Goal: Task Accomplishment & Management: Use online tool/utility

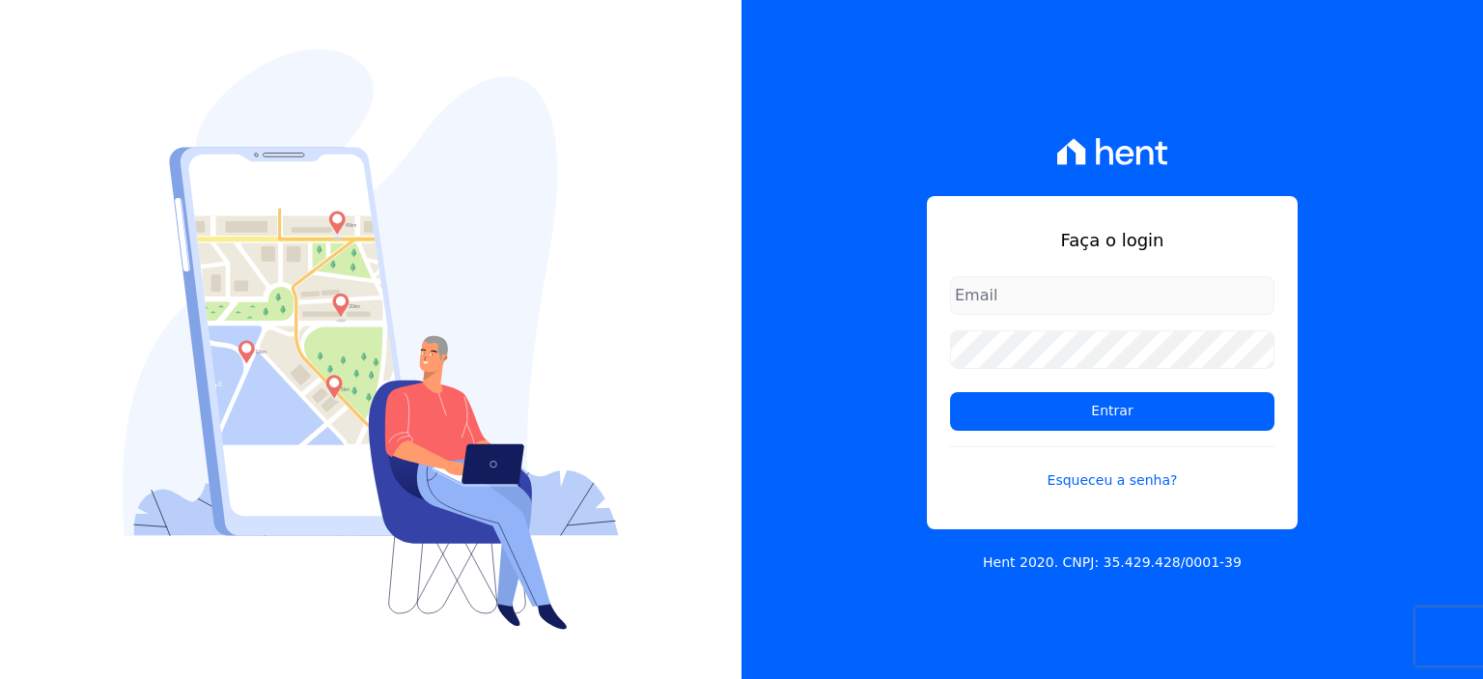
click at [1047, 297] on input "email" at bounding box center [1112, 295] width 324 height 39
click at [1047, 296] on input "email" at bounding box center [1112, 295] width 324 height 39
type input "[EMAIL_ADDRESS][DOMAIN_NAME]"
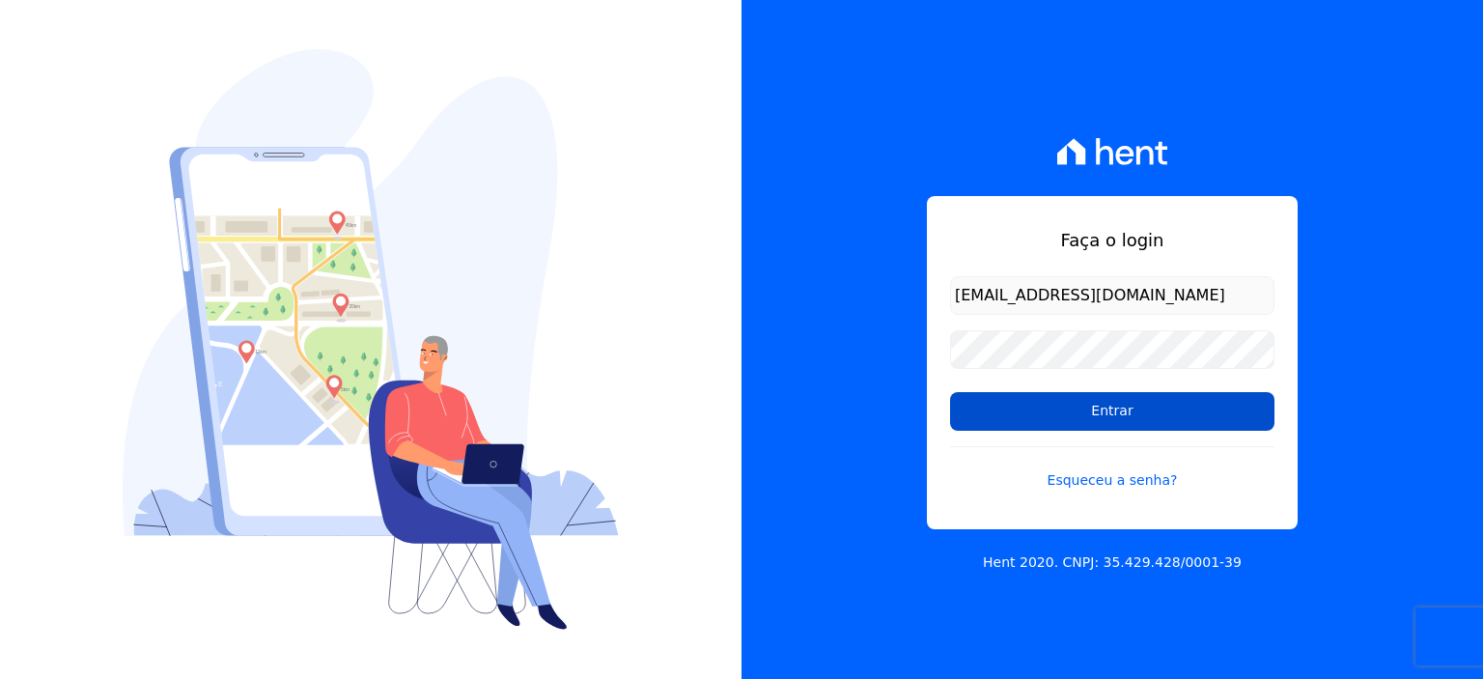
click at [1145, 427] on input "Entrar" at bounding box center [1112, 411] width 324 height 39
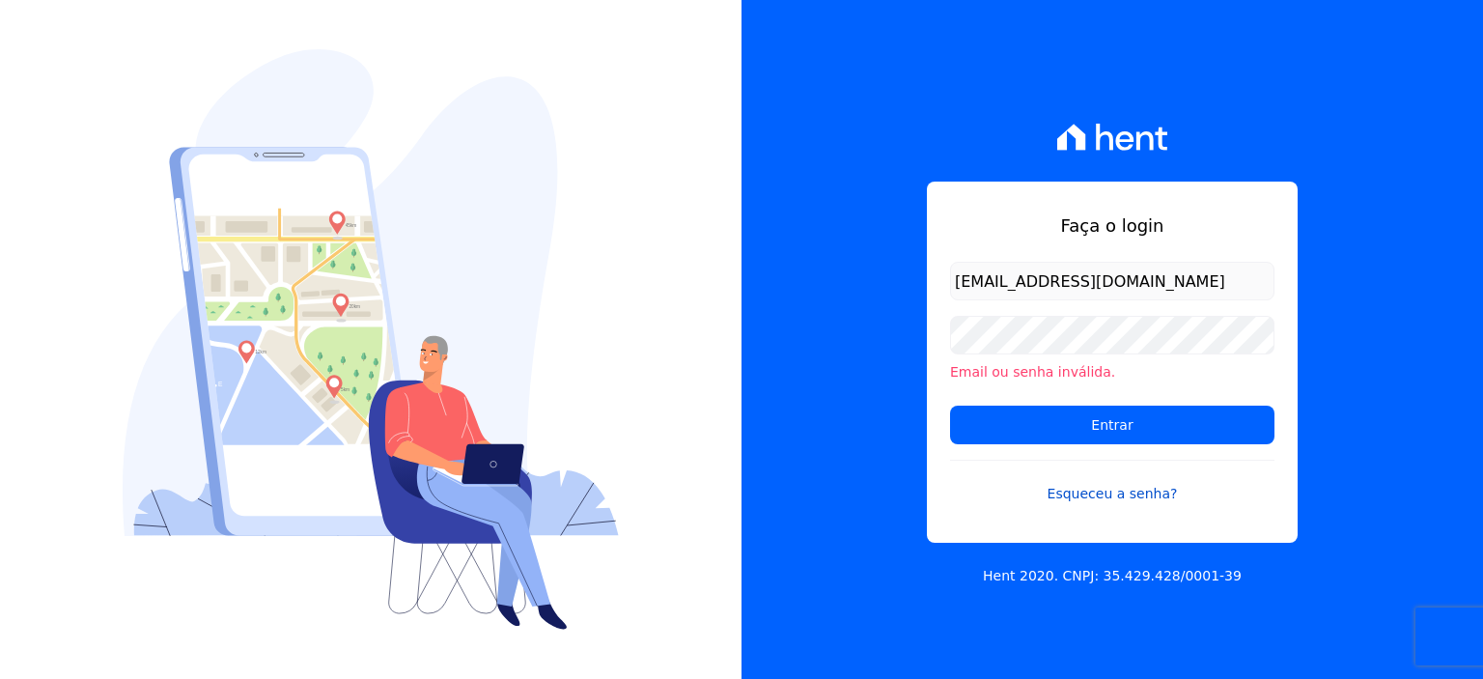
click at [1105, 490] on link "Esqueceu a senha?" at bounding box center [1112, 482] width 324 height 44
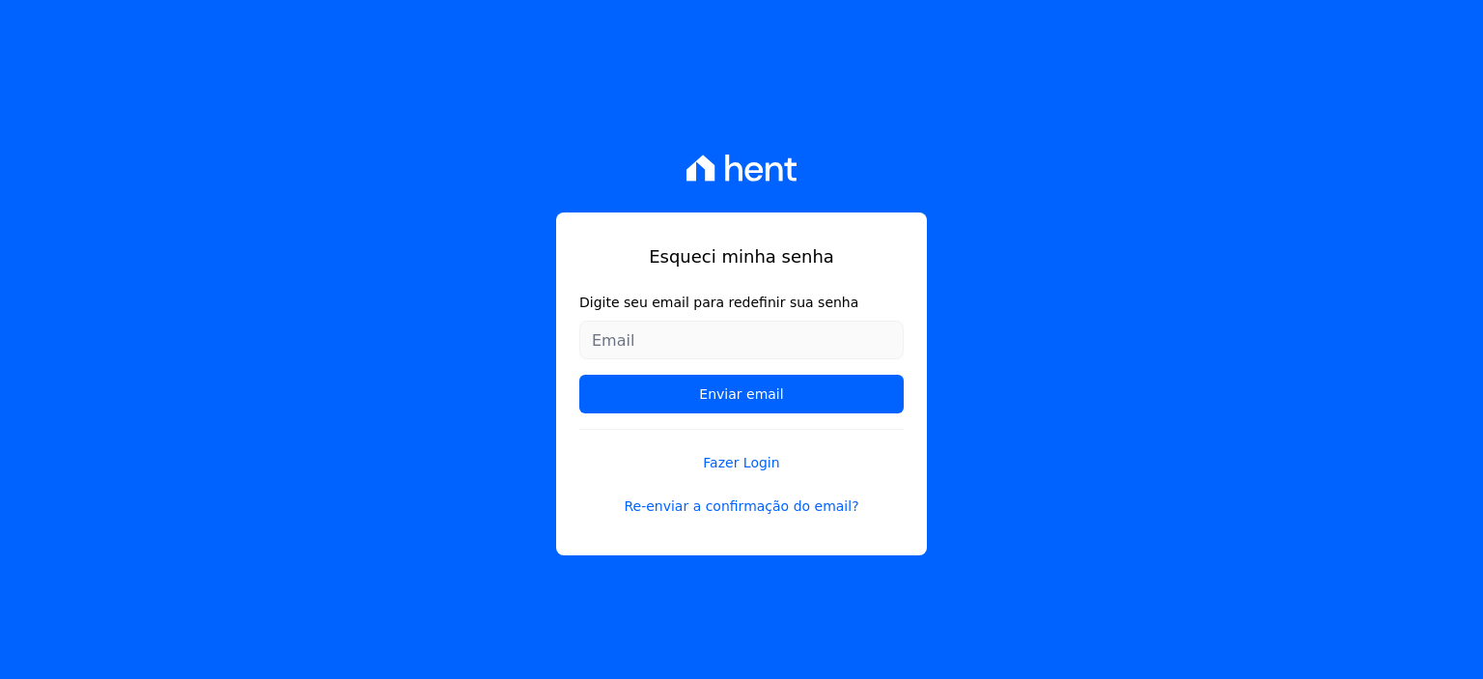
click at [666, 335] on input "Digite seu email para redefinir sua senha" at bounding box center [741, 340] width 324 height 39
type input "fabyolamoreno@bol.com.br"
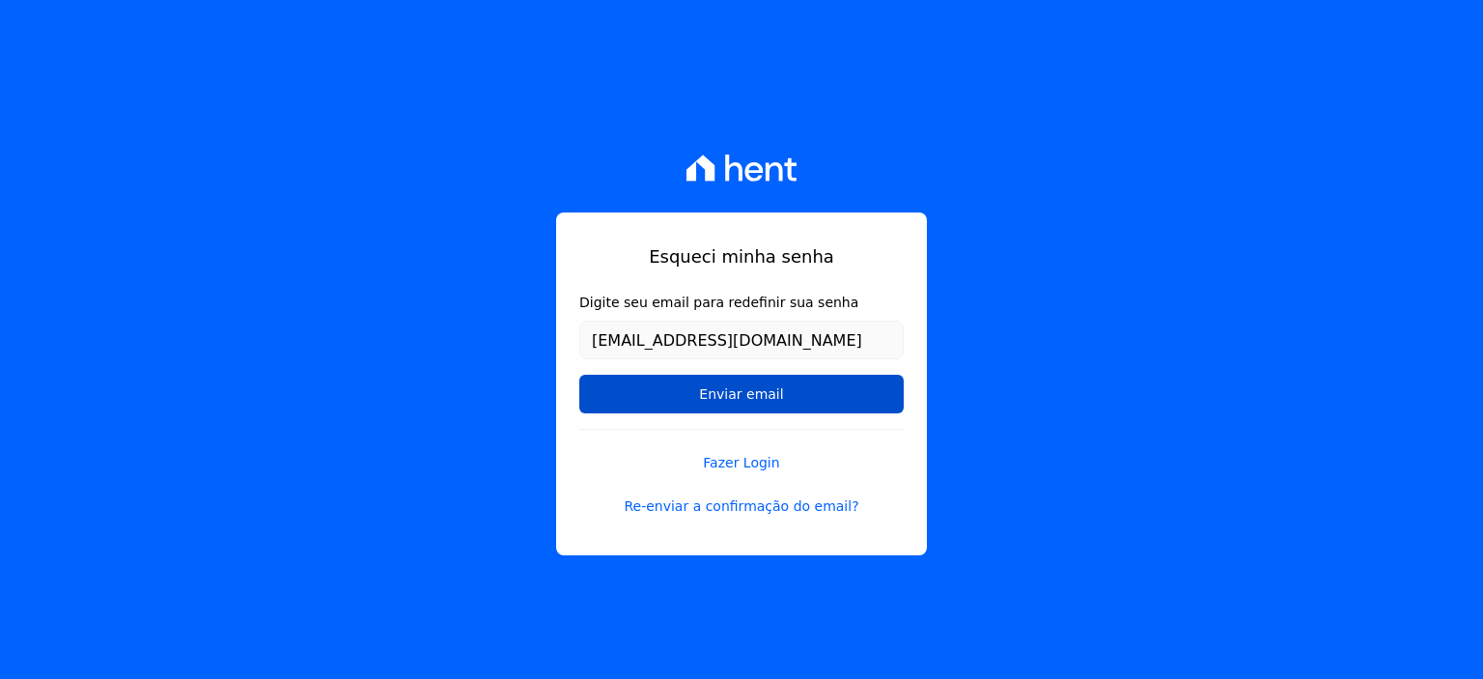
click at [749, 397] on input "Enviar email" at bounding box center [741, 394] width 324 height 39
click at [735, 397] on input "Enviar email" at bounding box center [741, 394] width 324 height 39
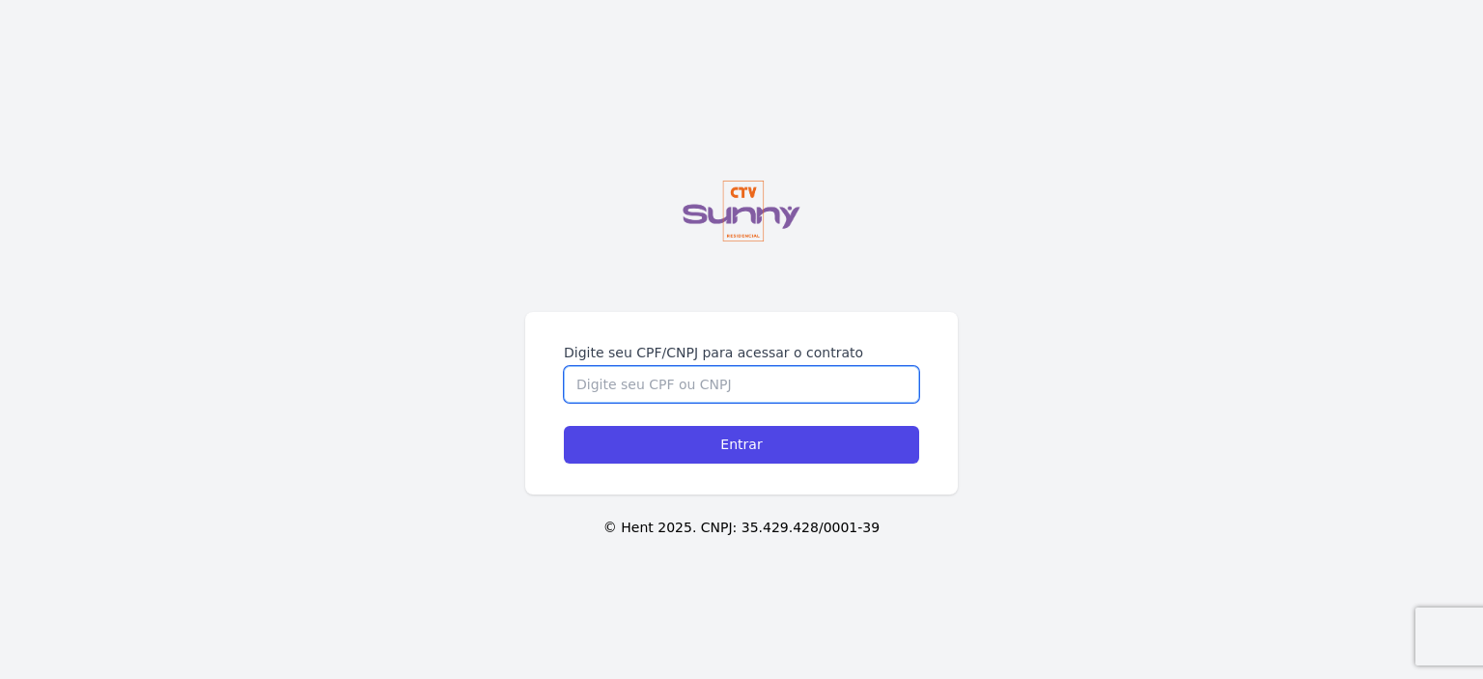
click at [720, 393] on input "Digite seu CPF/CNPJ para acessar o contrato" at bounding box center [741, 384] width 355 height 37
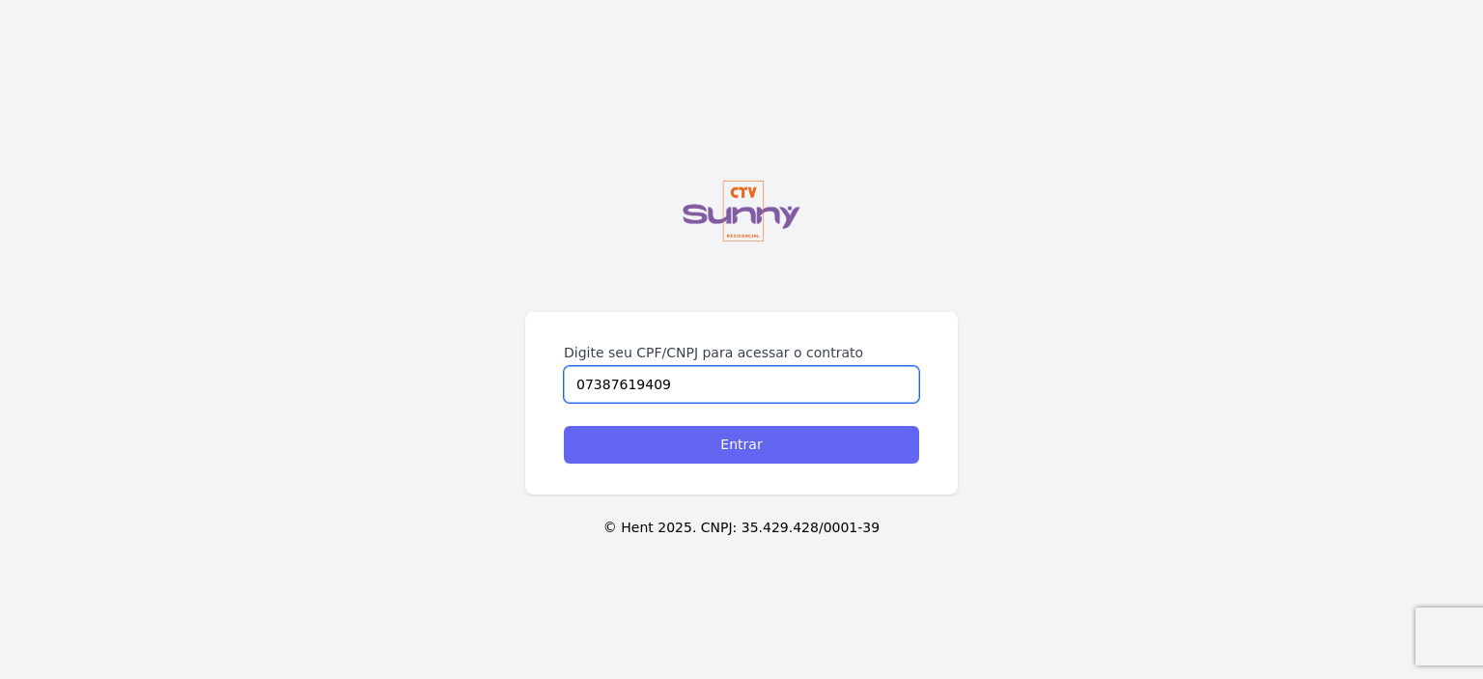
type input "07387619409"
click at [756, 445] on input "Entrar" at bounding box center [741, 445] width 355 height 38
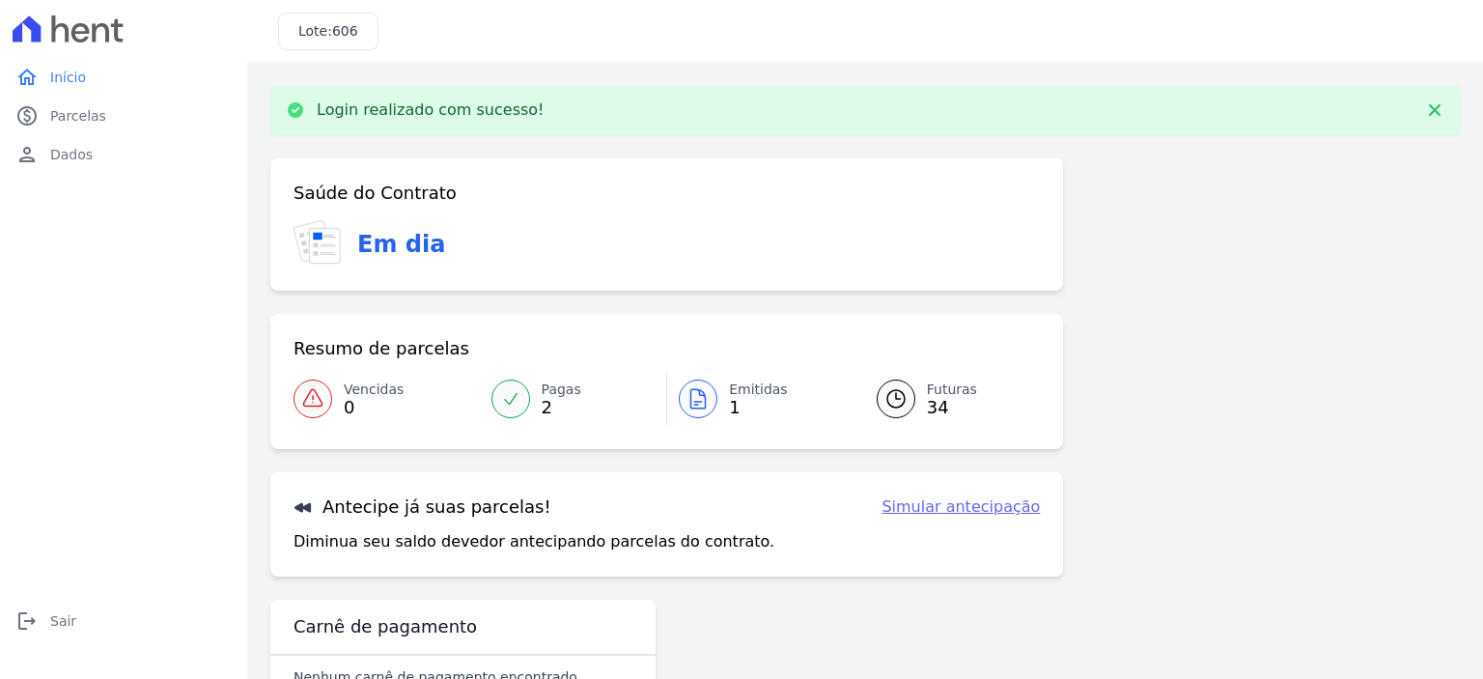
click at [921, 503] on link "Simular antecipação" at bounding box center [961, 506] width 158 height 23
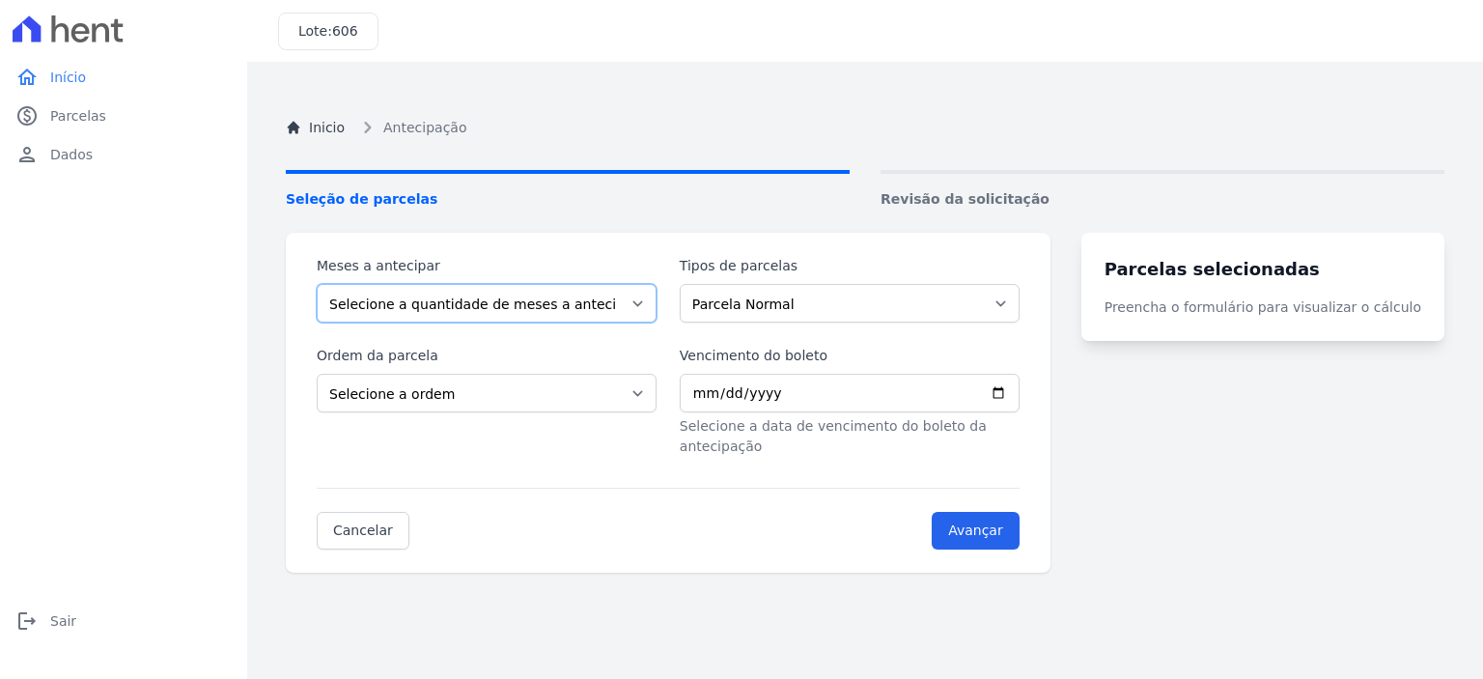
click at [585, 308] on select "Selecione a quantidade de meses a antecipar 1 2 3 4 5 6 7 8 9 10 11 12 13 14 15…" at bounding box center [487, 303] width 340 height 39
select select "1"
click at [317, 284] on select "Selecione a quantidade de meses a antecipar 1 2 3 4 5 6 7 8 9 10 11 12 13 14 15…" at bounding box center [487, 303] width 340 height 39
click at [406, 391] on select "Selecione a ordem Últimas parcelas Primeiras parcelas" at bounding box center [487, 393] width 340 height 39
select select "ending"
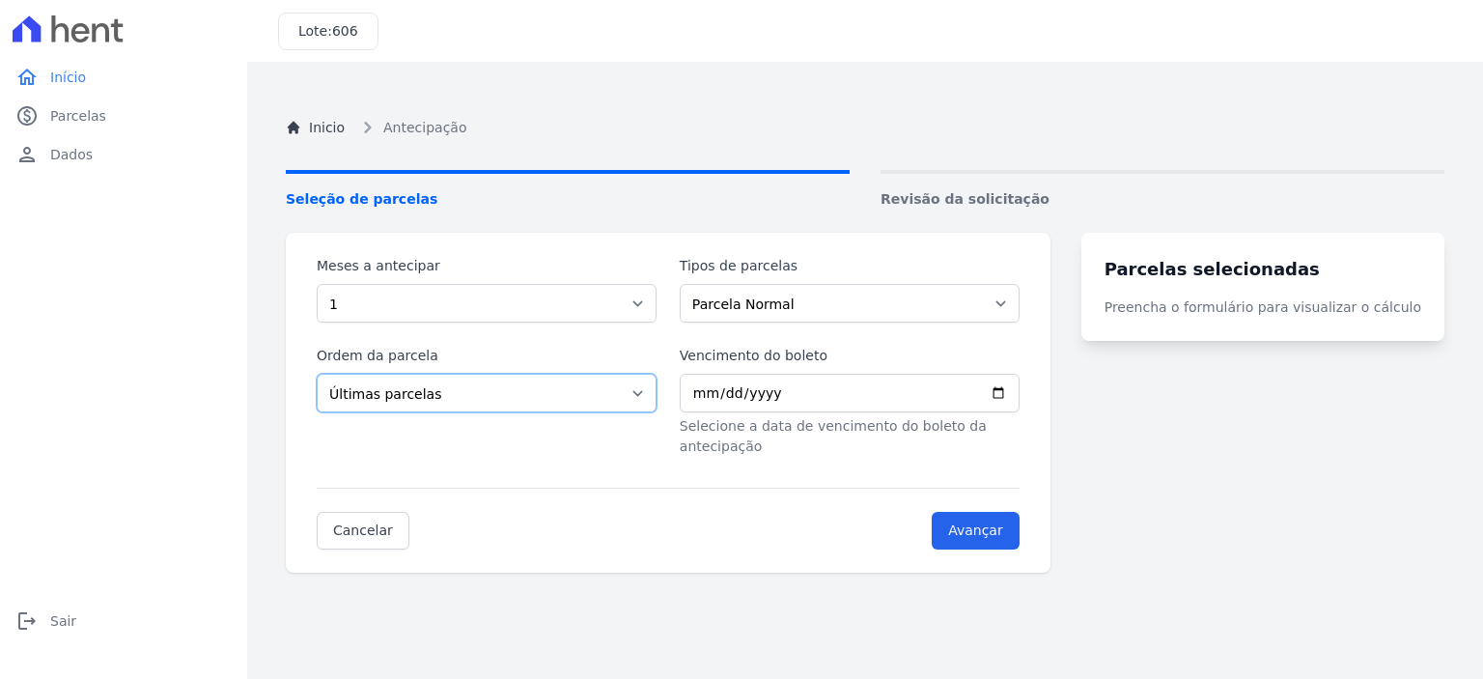
click at [317, 374] on select "Selecione a ordem Últimas parcelas Primeiras parcelas" at bounding box center [487, 393] width 340 height 39
click at [997, 512] on input "Avançar" at bounding box center [976, 531] width 88 height 38
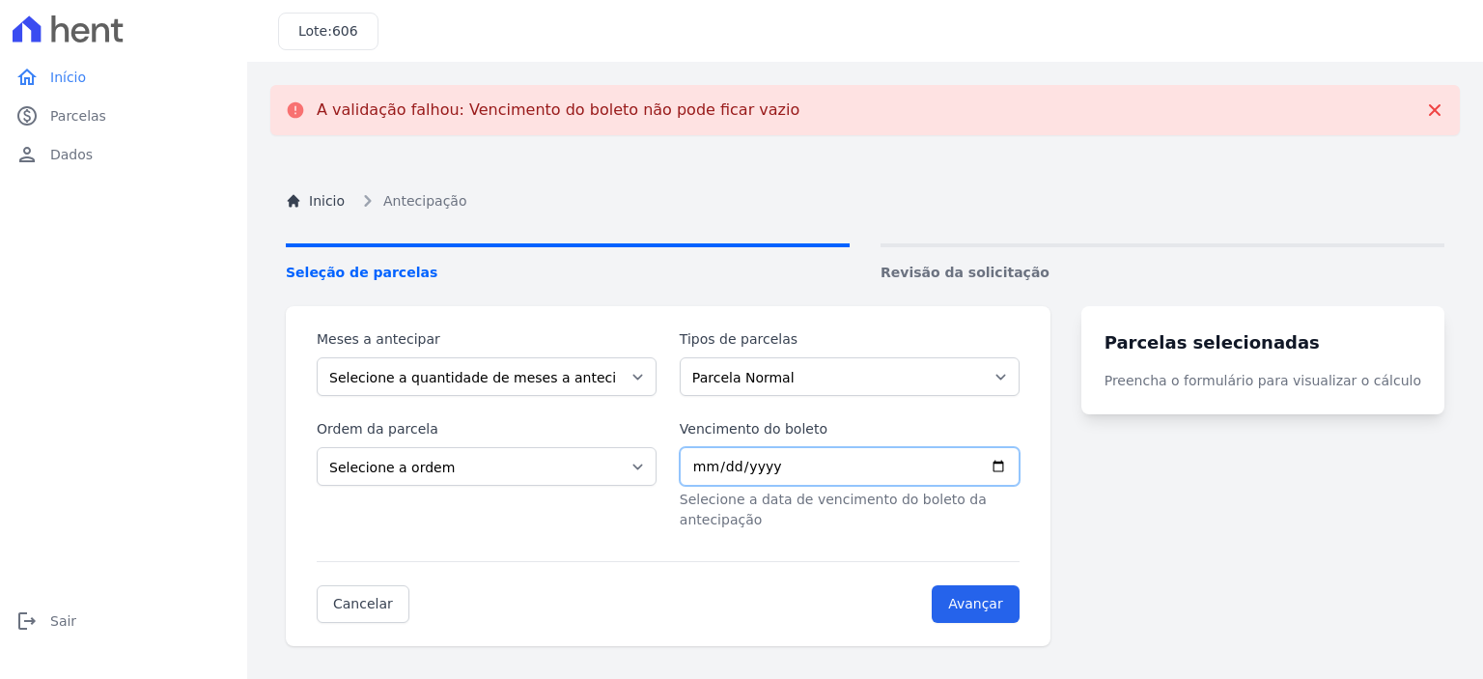
click at [698, 470] on input "Vencimento do boleto" at bounding box center [850, 466] width 340 height 39
type input "[DATE]"
click at [924, 389] on select "Parcela Normal Outros Financiamento CEF" at bounding box center [850, 376] width 340 height 39
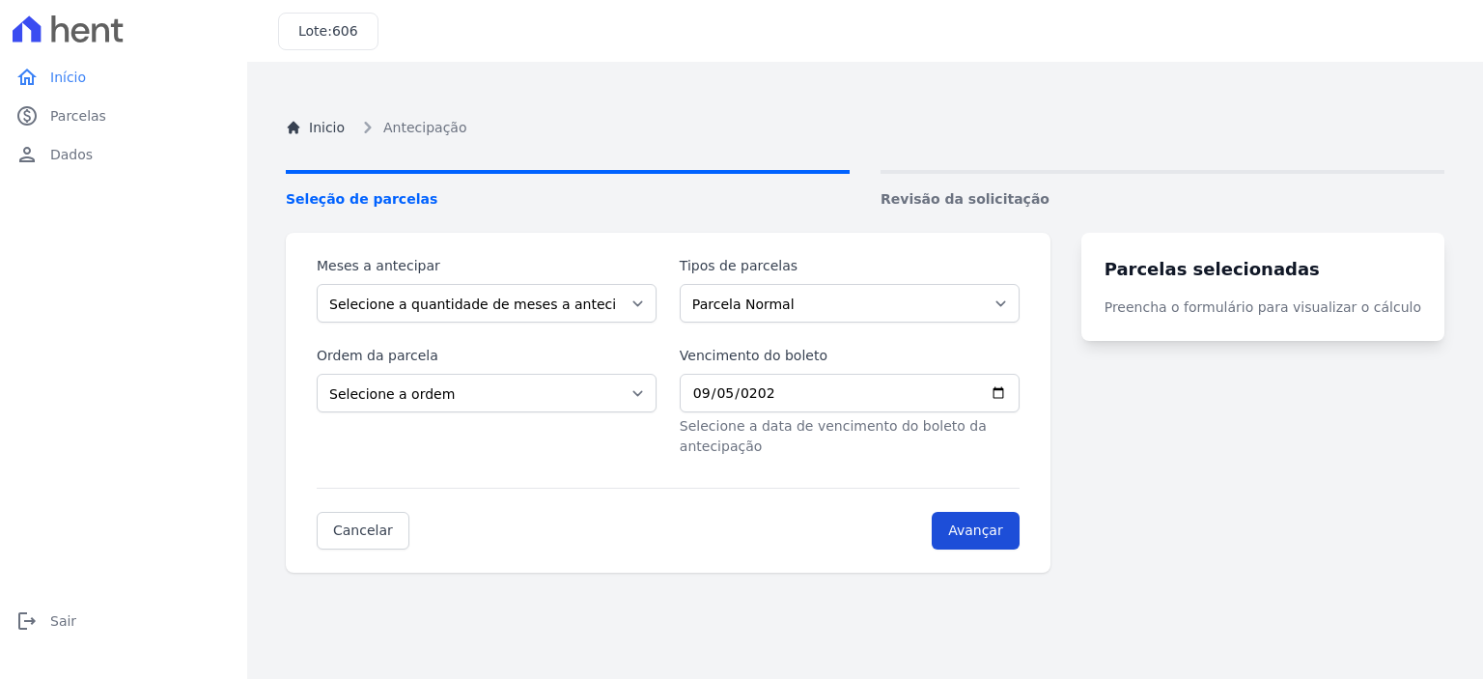
click at [1015, 578] on div "Inicio Antecipação Seleção de parcelas Revisão da solicitação Meses a antecipar…" at bounding box center [865, 424] width 1190 height 679
click at [986, 512] on input "Avançar" at bounding box center [976, 531] width 88 height 38
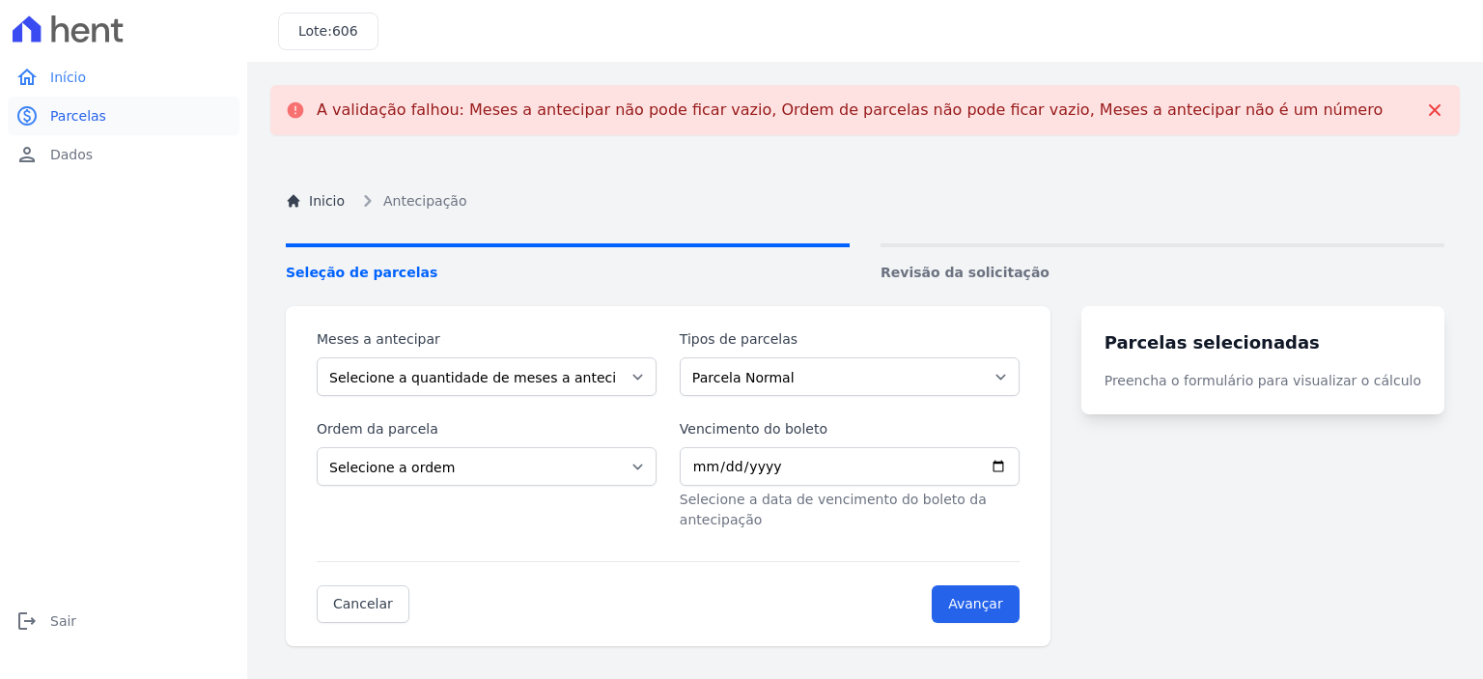
click at [73, 116] on span "Parcelas" at bounding box center [78, 115] width 56 height 19
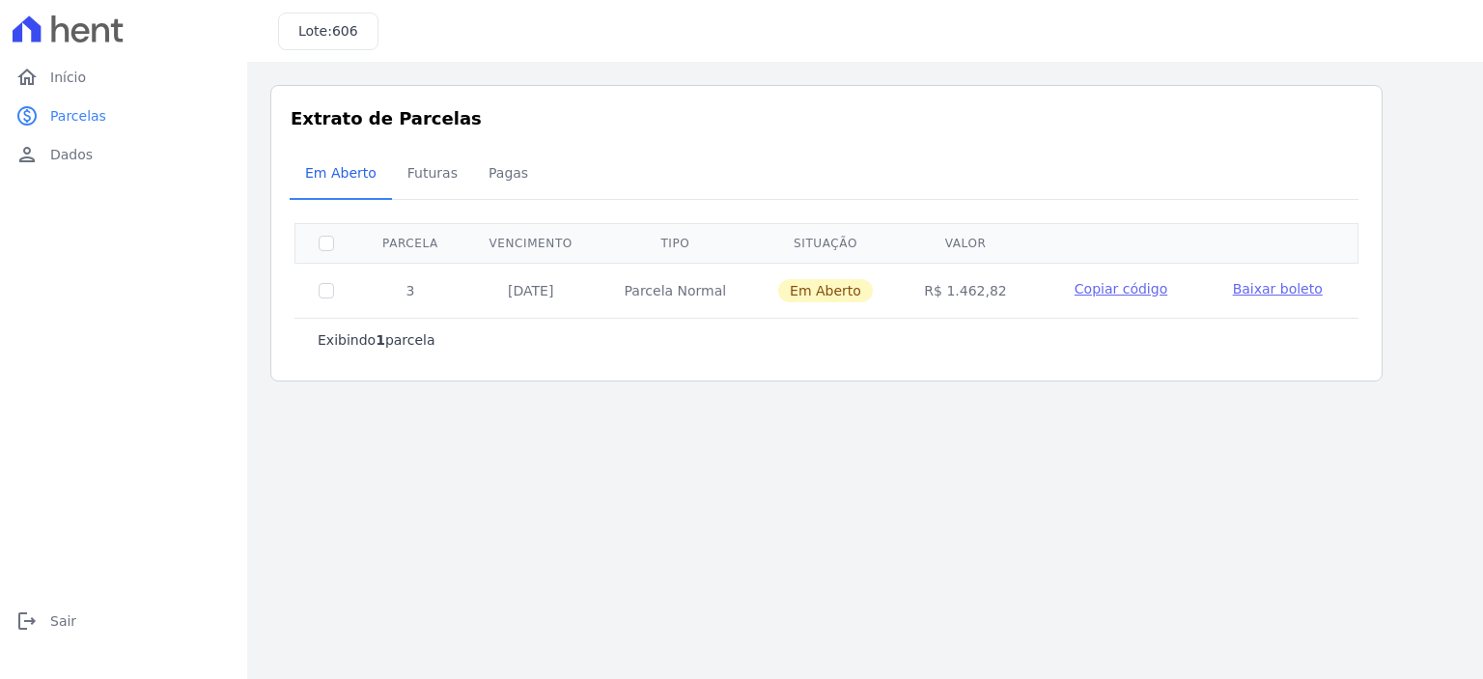
click at [1286, 291] on span "Baixar boleto" at bounding box center [1278, 288] width 90 height 15
click at [68, 75] on span "Início" at bounding box center [68, 77] width 36 height 19
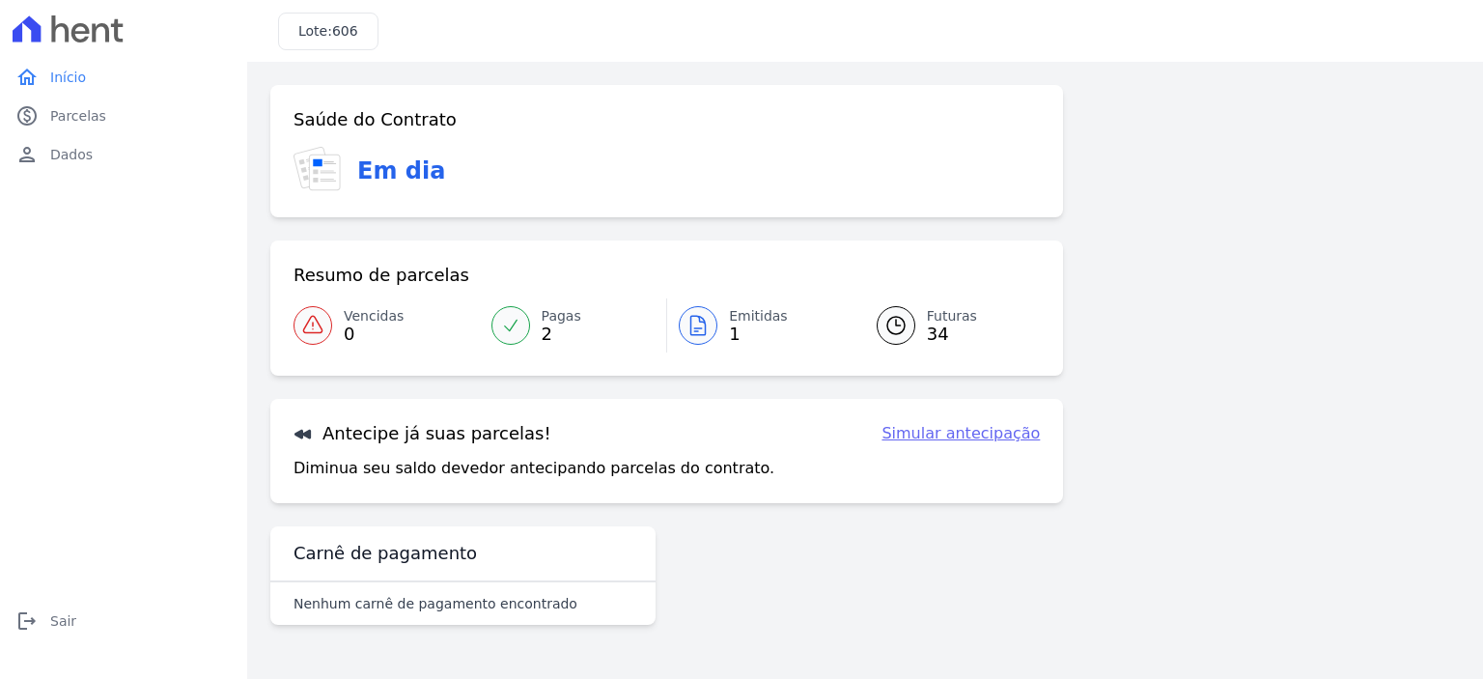
click at [538, 331] on link "Pagas 2" at bounding box center [573, 325] width 187 height 54
click at [935, 329] on span "34" at bounding box center [952, 333] width 50 height 15
